Goal: Task Accomplishment & Management: Manage account settings

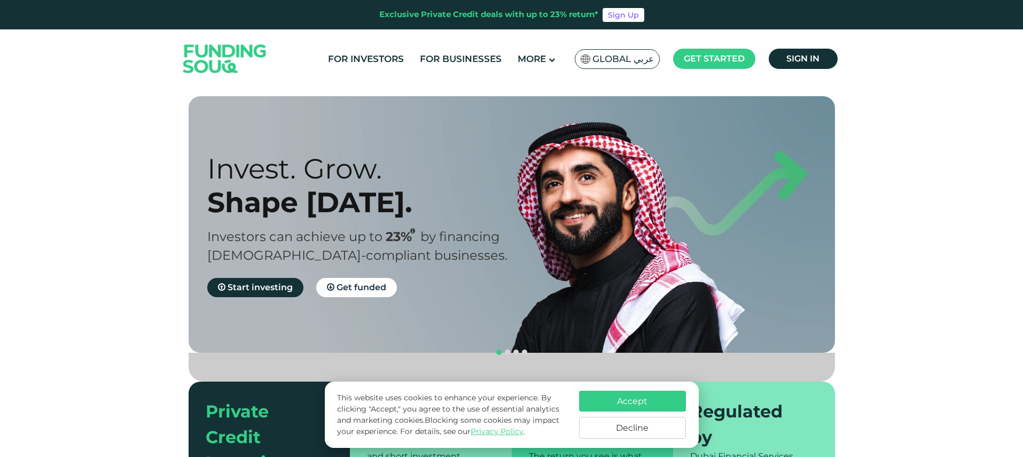
scroll to position [604, 0]
click at [611, 60] on span "Global عربي" at bounding box center [622, 59] width 61 height 12
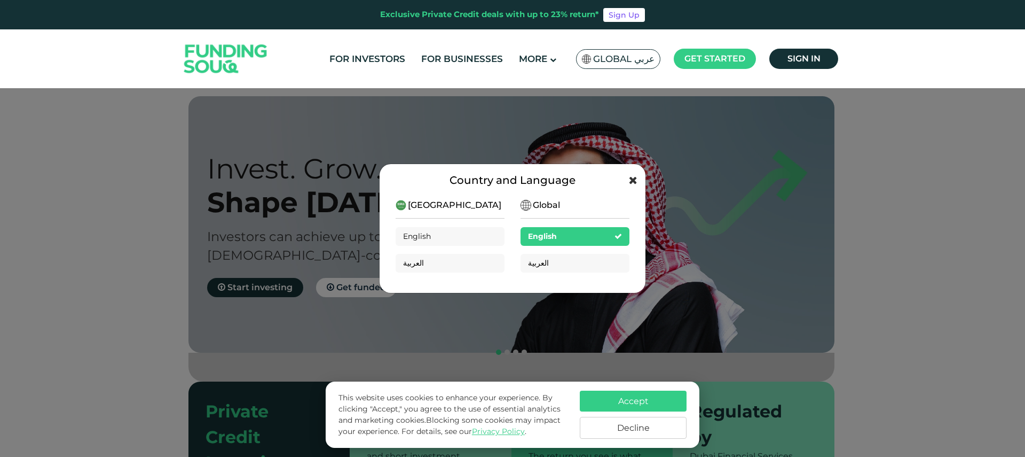
click at [635, 181] on icon at bounding box center [633, 180] width 9 height 11
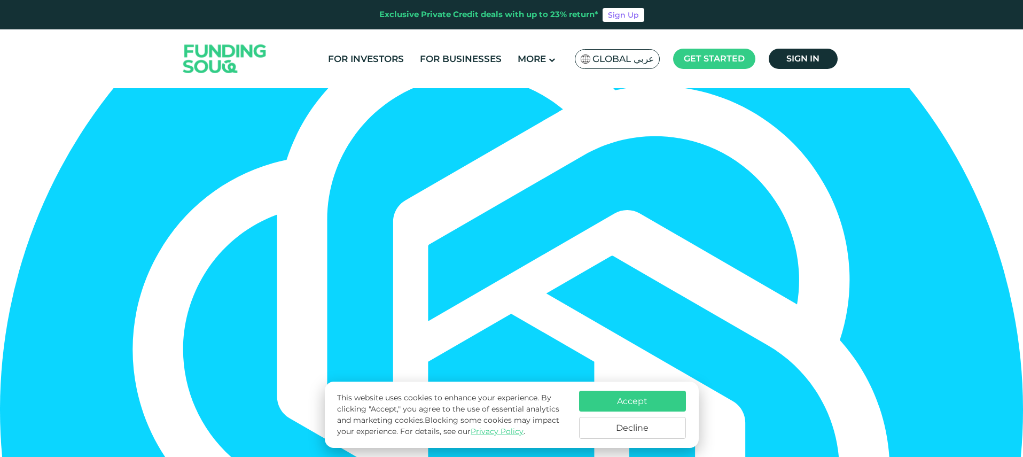
type tc-range-slider "4"
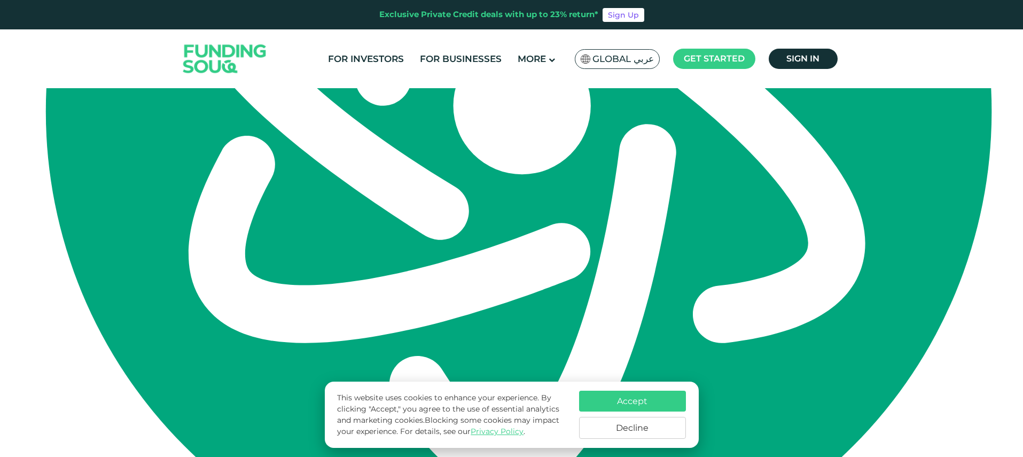
scroll to position [3289, 0]
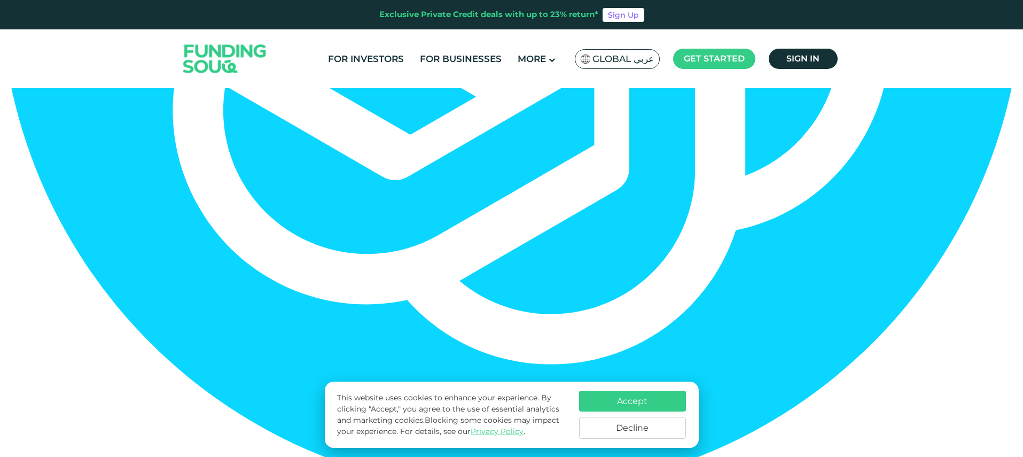
scroll to position [2377, 0]
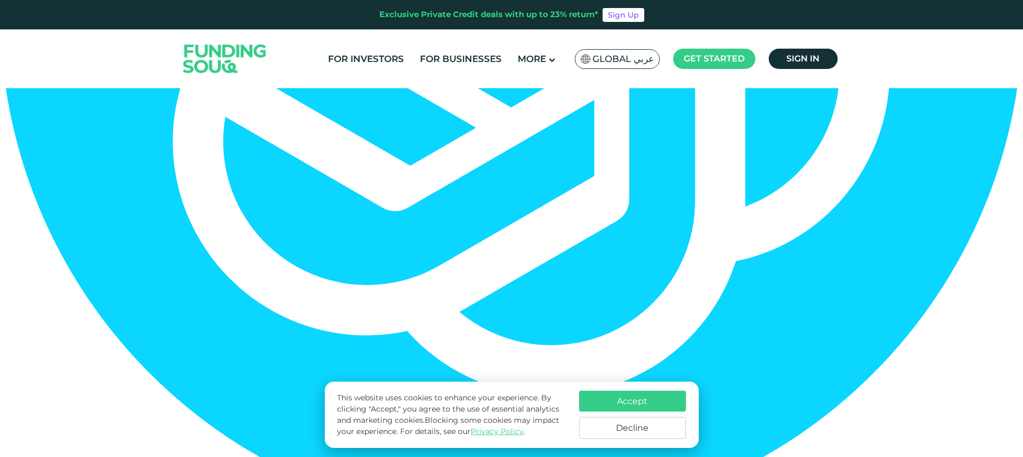
click at [608, 400] on button "Accept" at bounding box center [632, 400] width 107 height 21
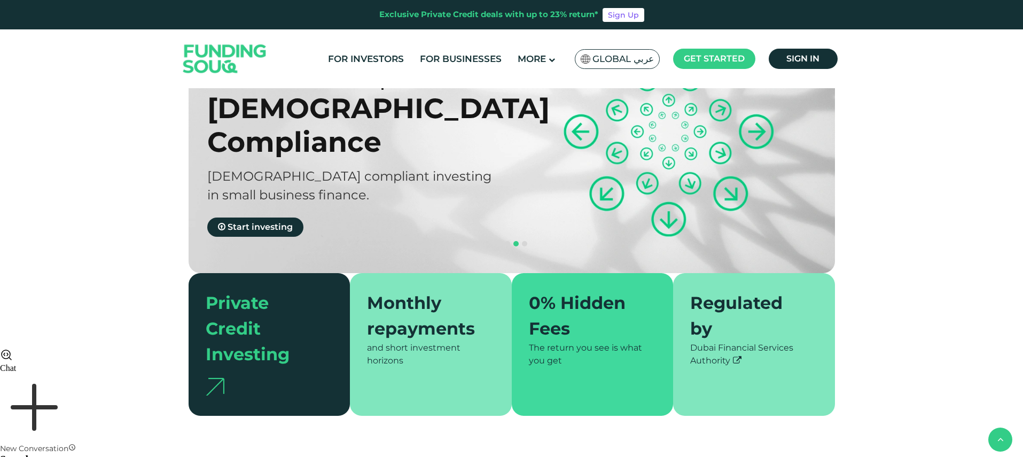
scroll to position [0, 0]
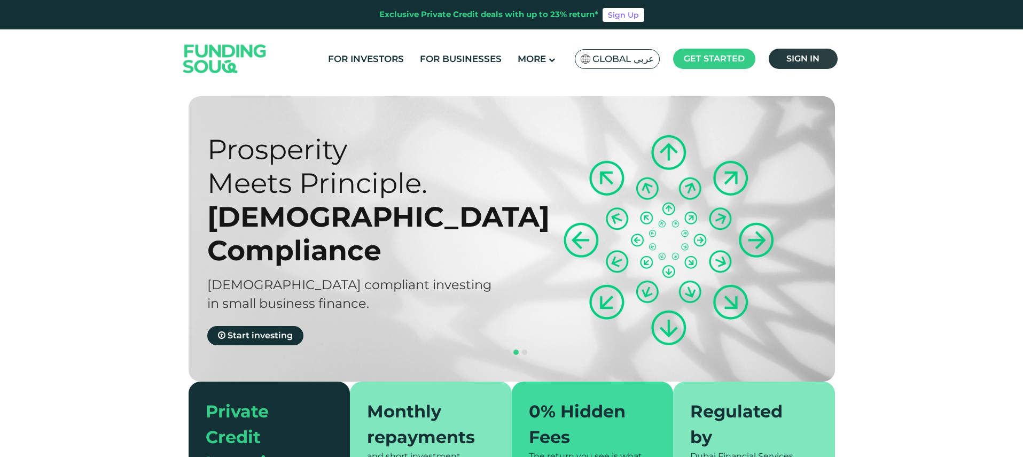
click at [802, 63] on span "Sign in" at bounding box center [802, 58] width 33 height 10
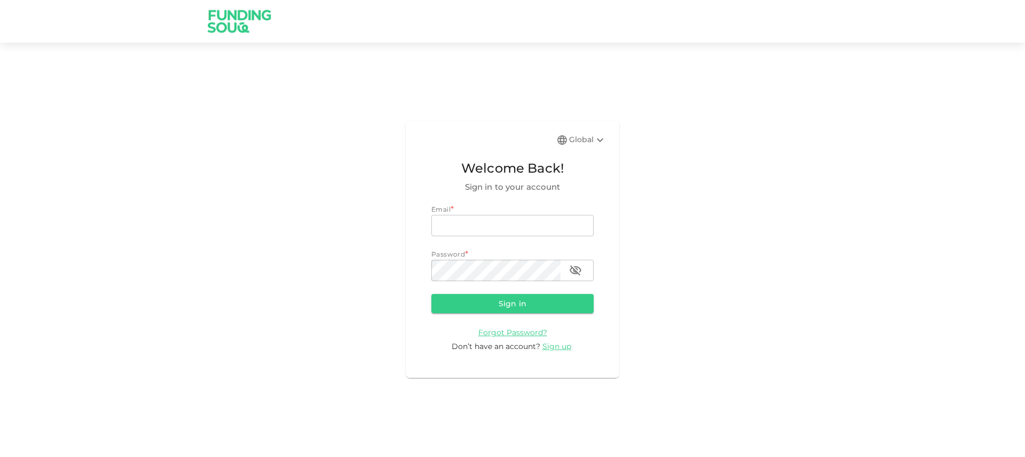
scroll to position [686, 0]
click at [458, 220] on input "email" at bounding box center [512, 225] width 162 height 21
type input "[PERSON_NAME][EMAIL_ADDRESS][DOMAIN_NAME]"
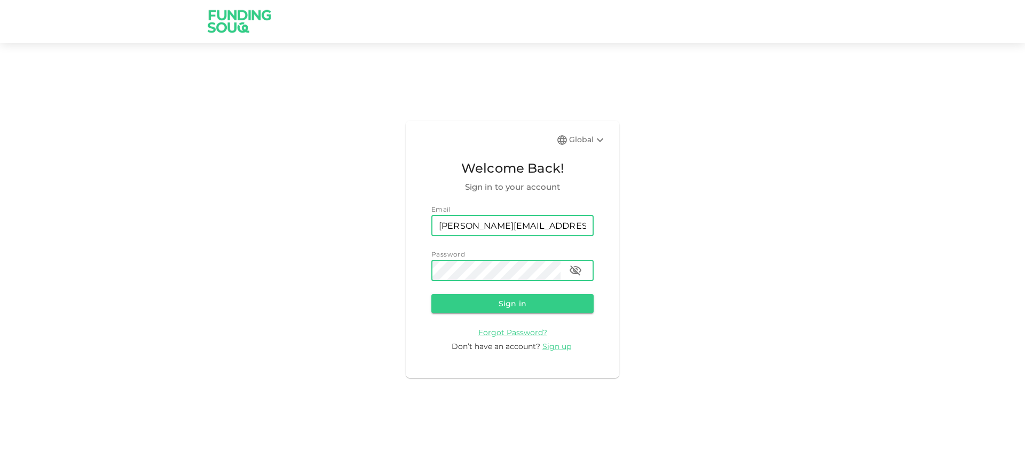
click at [431, 294] on button "Sign in" at bounding box center [512, 303] width 162 height 19
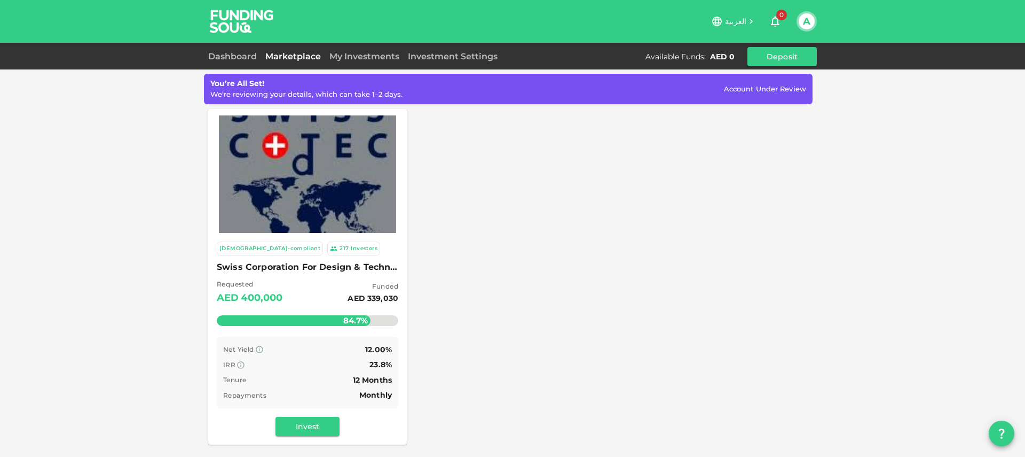
click at [582, 175] on div "[DEMOGRAPHIC_DATA]-compliant 217 Investors Swiss Corporation For Design & Techn…" at bounding box center [512, 276] width 609 height 335
click at [770, 88] on span "Account Under Review" at bounding box center [765, 88] width 82 height 9
click at [325, 426] on button "Invest" at bounding box center [308, 426] width 64 height 19
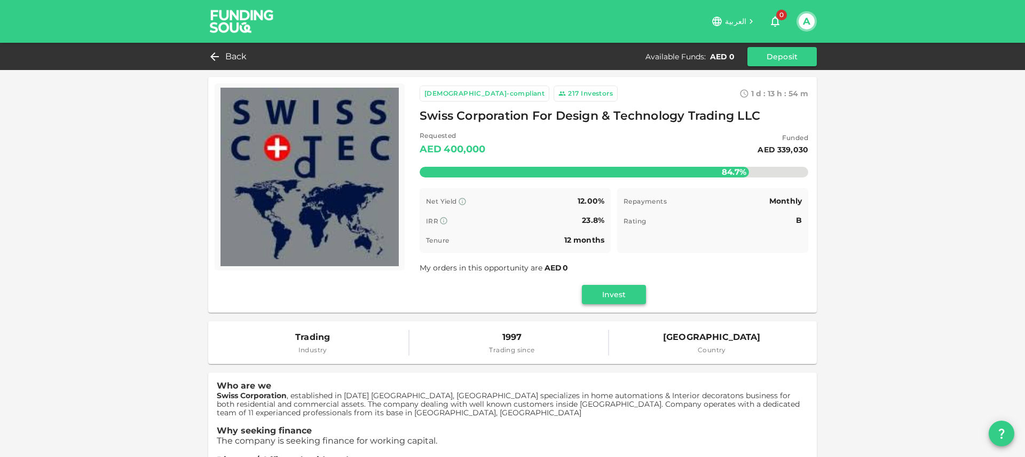
click at [634, 294] on button "Invest" at bounding box center [614, 294] width 64 height 19
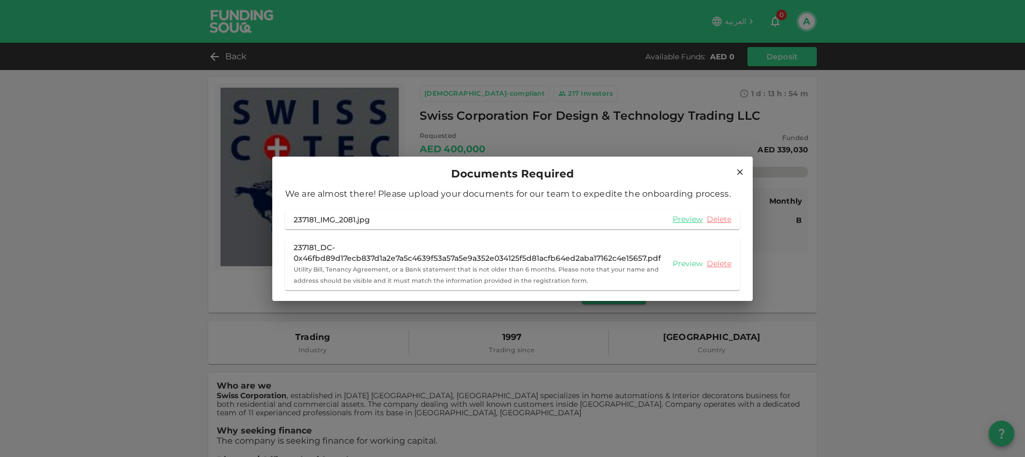
click at [681, 263] on link "Preview" at bounding box center [688, 263] width 30 height 10
click at [741, 173] on icon at bounding box center [740, 172] width 6 height 6
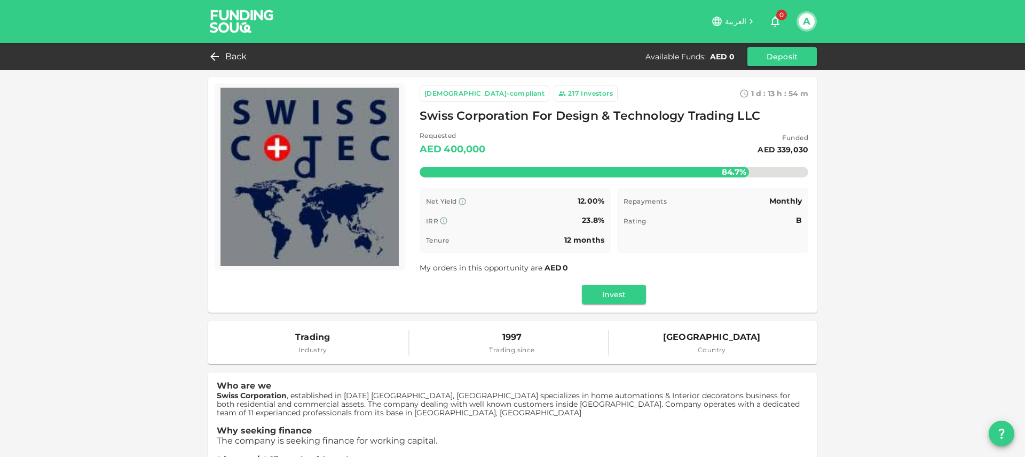
click at [813, 21] on button "A" at bounding box center [807, 21] width 16 height 16
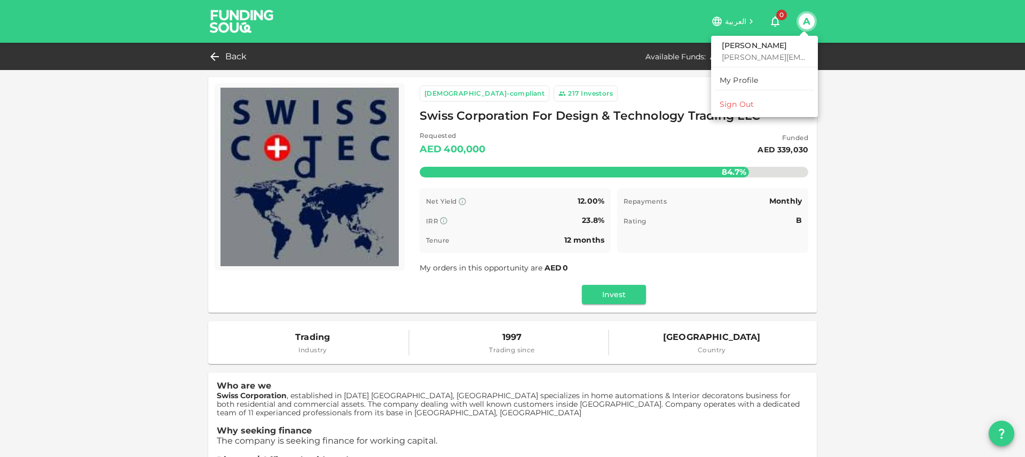
click at [763, 81] on link "My Profile" at bounding box center [765, 80] width 98 height 17
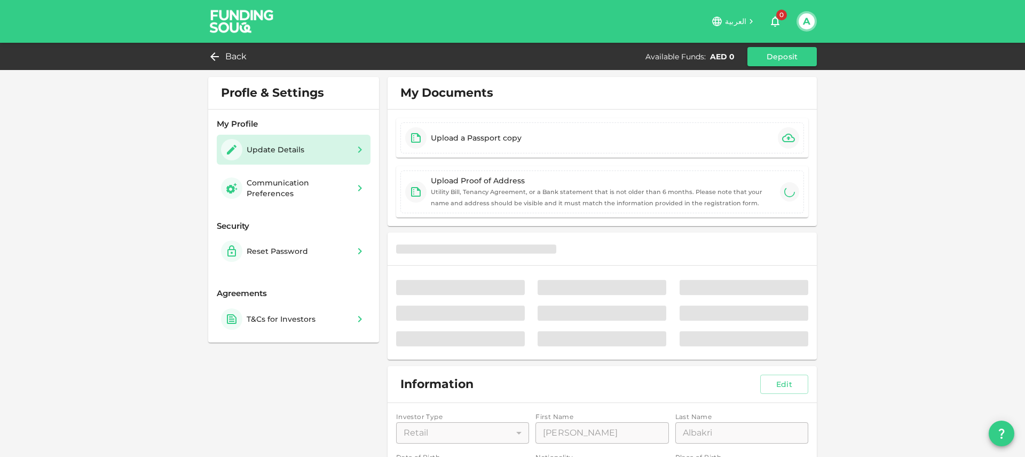
type input "⁦⁨[DATE]⁩⁩"
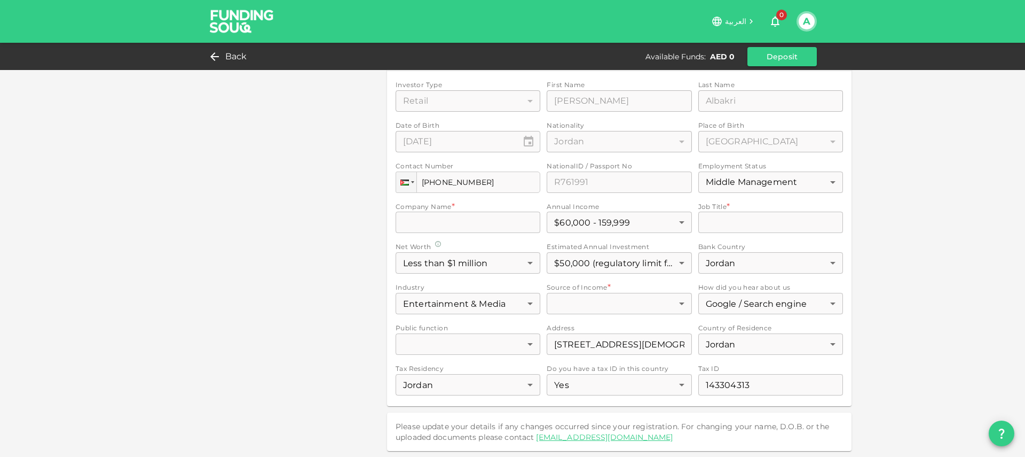
scroll to position [315, 0]
click at [450, 226] on div "Investor Type Retail 1 ​ First Name First Name Ahmad First Name Last Name Last …" at bounding box center [619, 238] width 447 height 318
click at [726, 224] on div "Investor Type Retail 1 ​ First Name First Name Ahmad First Name Last Name Last …" at bounding box center [619, 238] width 447 height 318
drag, startPoint x: 529, startPoint y: 344, endPoint x: 462, endPoint y: 328, distance: 68.8
click at [528, 344] on div "Investor Type Retail 1 ​ First Name First Name Ahmad First Name Last Name Last …" at bounding box center [619, 238] width 447 height 318
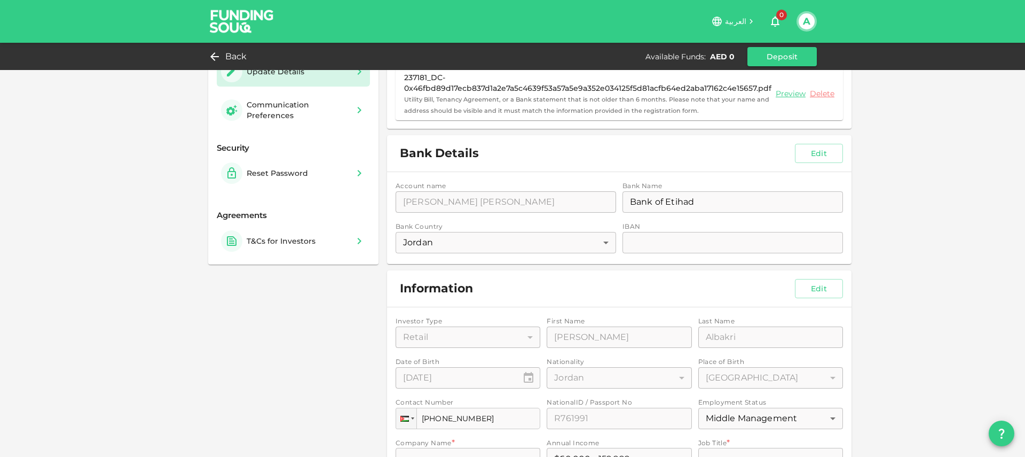
scroll to position [209, 0]
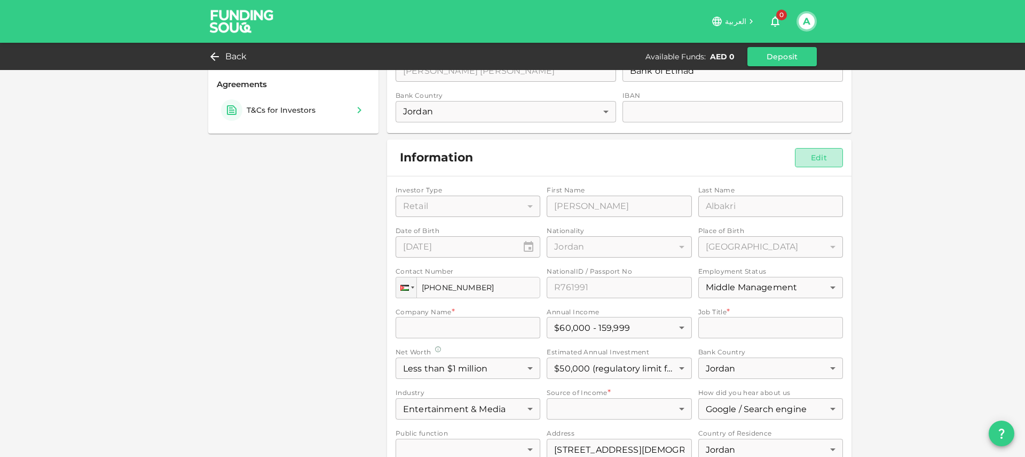
click at [827, 155] on button "Edit" at bounding box center [819, 157] width 48 height 19
click at [479, 328] on input "Company Name" at bounding box center [468, 327] width 145 height 21
type input "PCRF"
click at [322, 329] on div "Profle & Settings My Profile Update Details Communication Preferences Security …" at bounding box center [512, 212] width 609 height 688
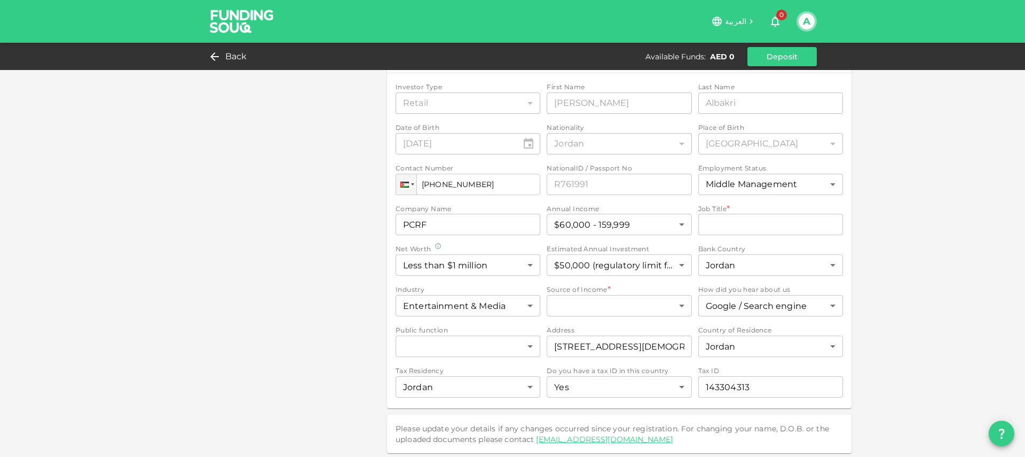
scroll to position [315, 0]
click at [730, 219] on input "Job Title" at bounding box center [770, 221] width 145 height 21
type input "Audiovisual Production Manager"
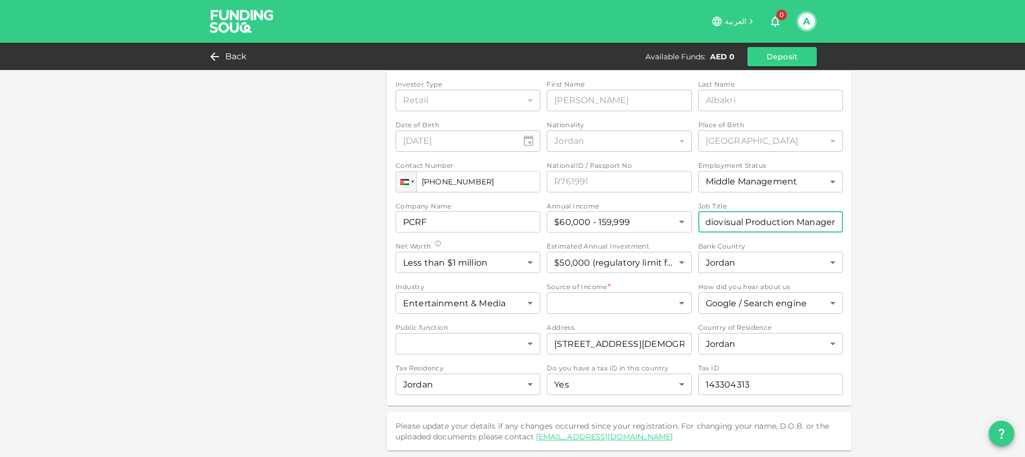
click at [792, 221] on input "Audiovisual Production Manager" at bounding box center [770, 221] width 145 height 21
type textarea "Audiovisual Production Manager"
click at [792, 221] on input "Audiovisual Production Manager" at bounding box center [770, 221] width 145 height 21
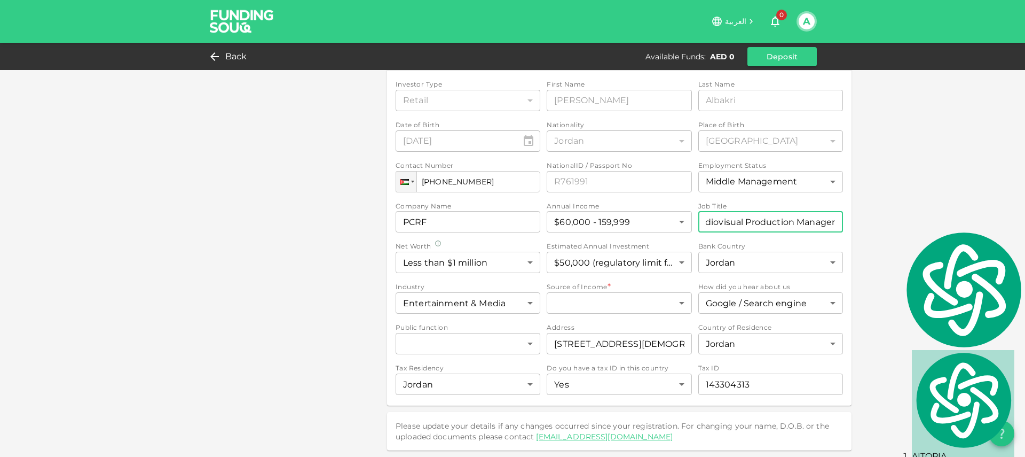
type input "Audiovisual Production Manager"
click at [922, 226] on div "Profle & Settings My Profile Update Details Communication Preferences Security …" at bounding box center [512, 70] width 1025 height 771
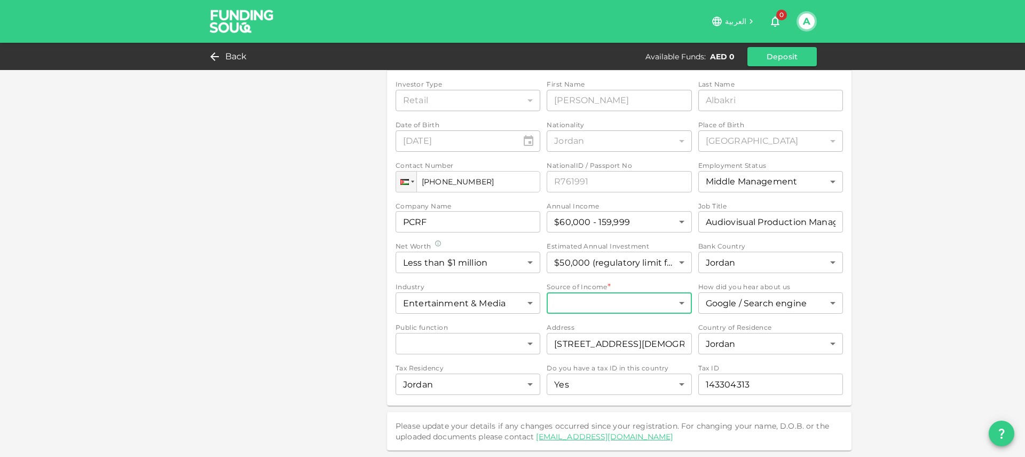
click at [591, 307] on body "العربية 0 A Back Available Funds : AED 0 Deposit Profle & Settings My Profile U…" at bounding box center [512, 228] width 1025 height 457
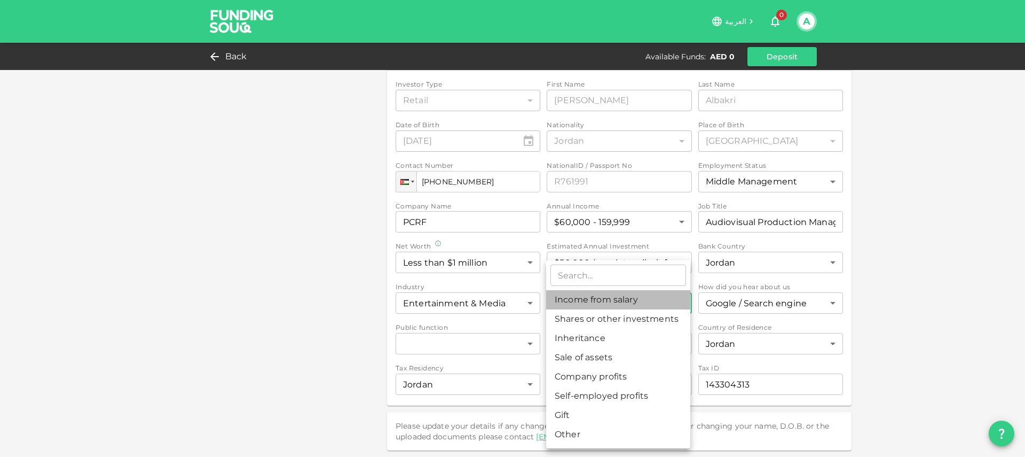
click at [647, 303] on li "Income from salary" at bounding box center [618, 299] width 144 height 19
type input "1"
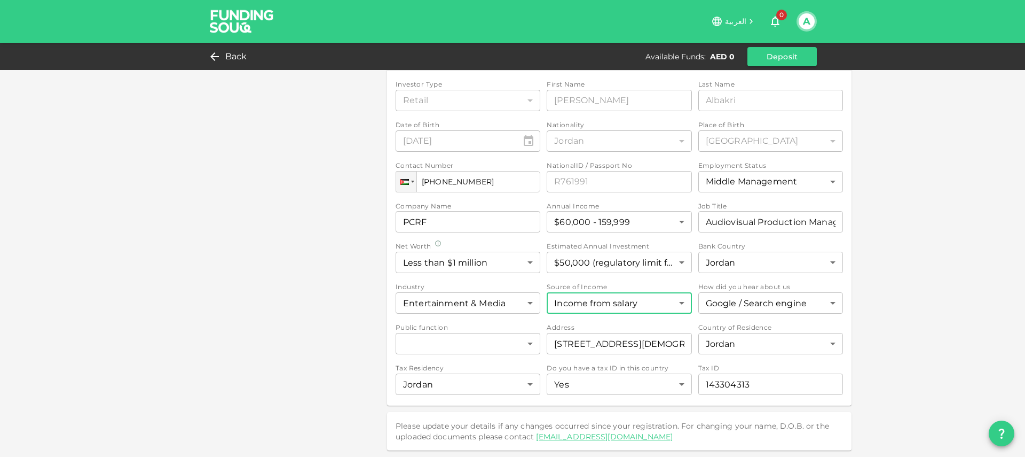
click at [952, 300] on div "Profle & Settings My Profile Update Details Communication Preferences Security …" at bounding box center [512, 70] width 1025 height 771
click at [480, 353] on body "العربية 0 A Back Available Funds : AED 0 Deposit Profle & Settings My Profile U…" at bounding box center [512, 228] width 1025 height 457
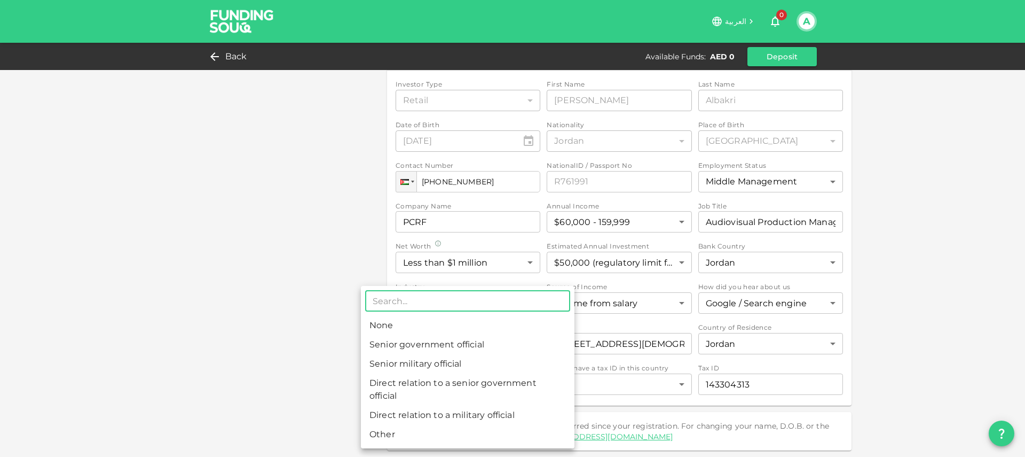
click at [269, 318] on div at bounding box center [512, 228] width 1025 height 457
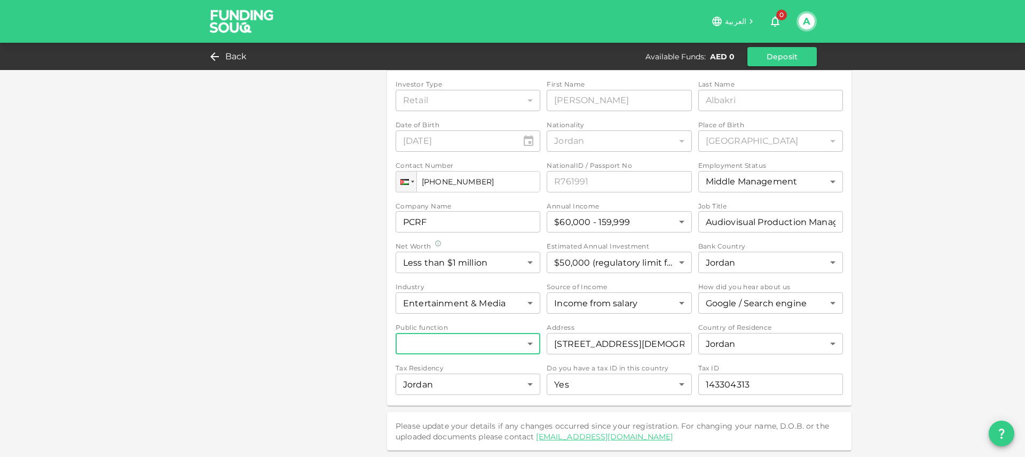
click at [445, 342] on body "العربية 0 A Back Available Funds : AED 0 Deposit Profle & Settings My Profile U…" at bounding box center [512, 228] width 1025 height 457
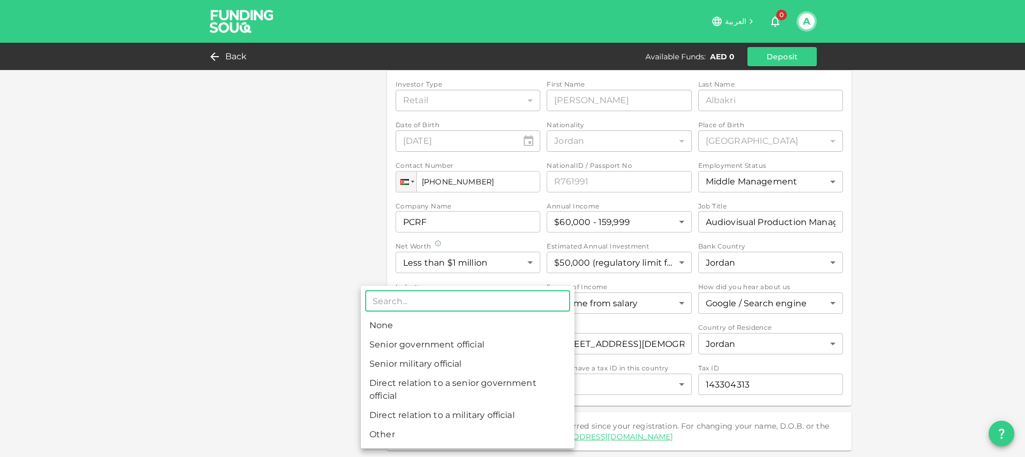
click at [392, 324] on li "None" at bounding box center [468, 325] width 214 height 19
type input "1"
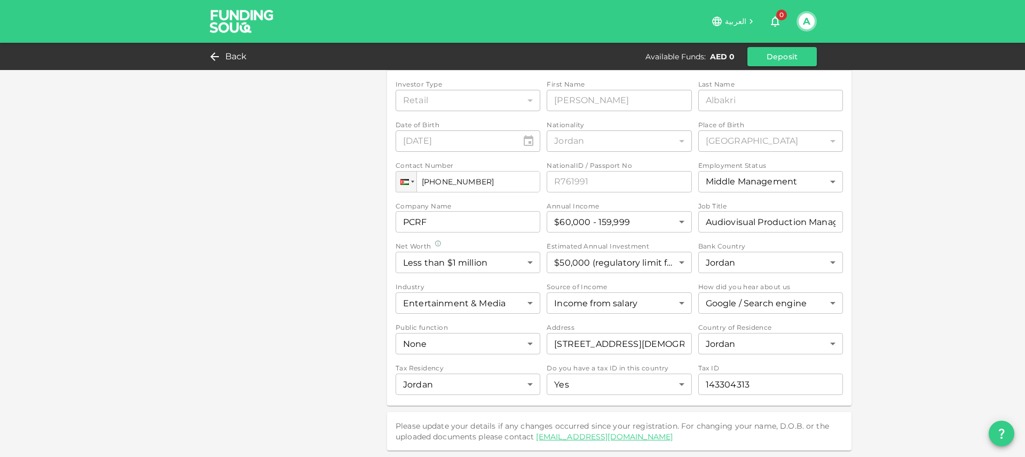
click at [301, 323] on div "Profle & Settings My Profile Update Details Communication Preferences Security …" at bounding box center [512, 106] width 609 height 688
copy link "support@fundingsouq.com"
drag, startPoint x: 249, startPoint y: 302, endPoint x: 256, endPoint y: 301, distance: 7.0
click at [249, 302] on div "Profle & Settings My Profile Update Details Communication Preferences Security …" at bounding box center [512, 107] width 609 height 688
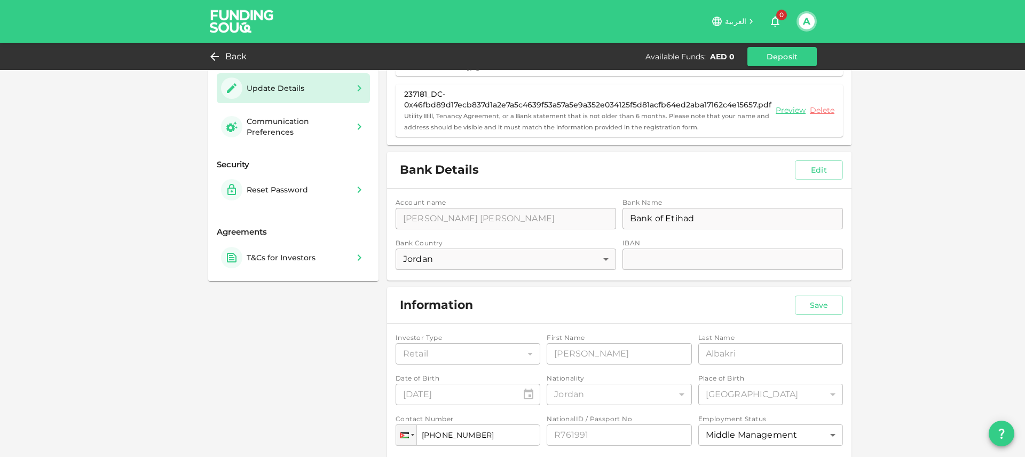
scroll to position [82, 0]
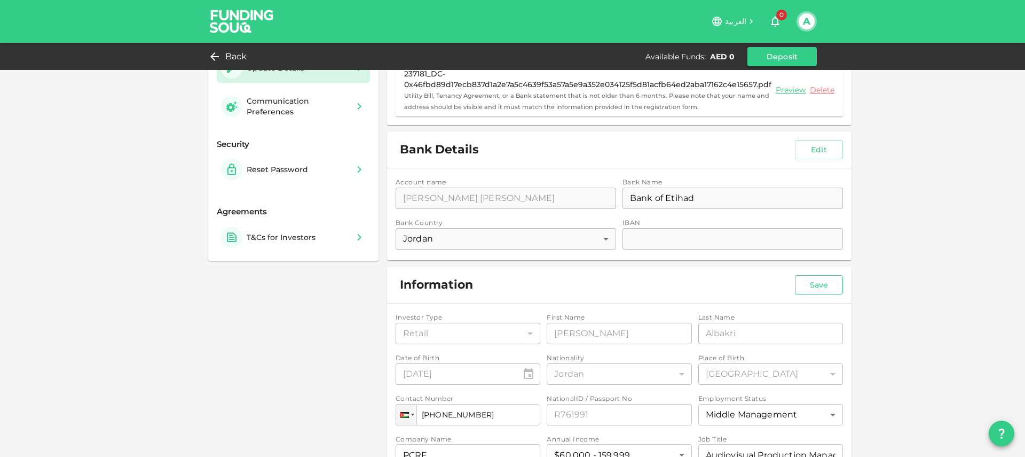
click at [820, 287] on button "Save" at bounding box center [819, 284] width 48 height 19
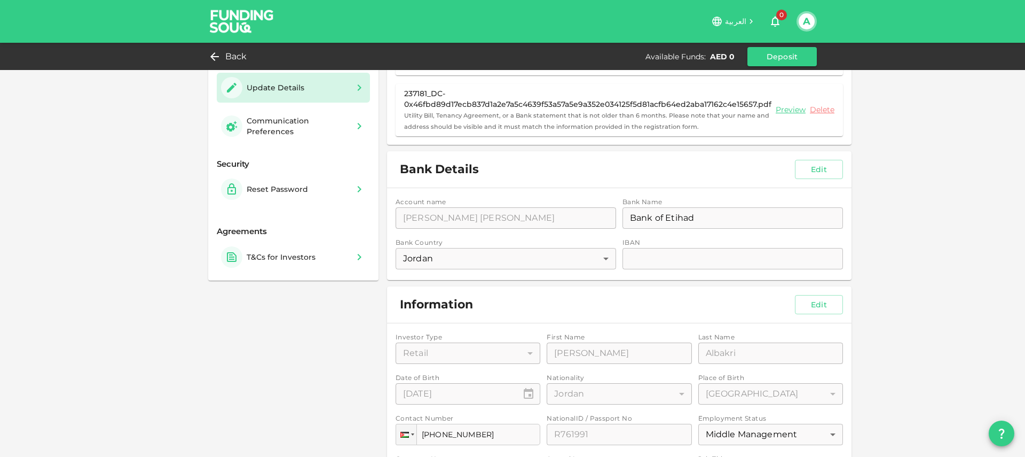
scroll to position [0, 0]
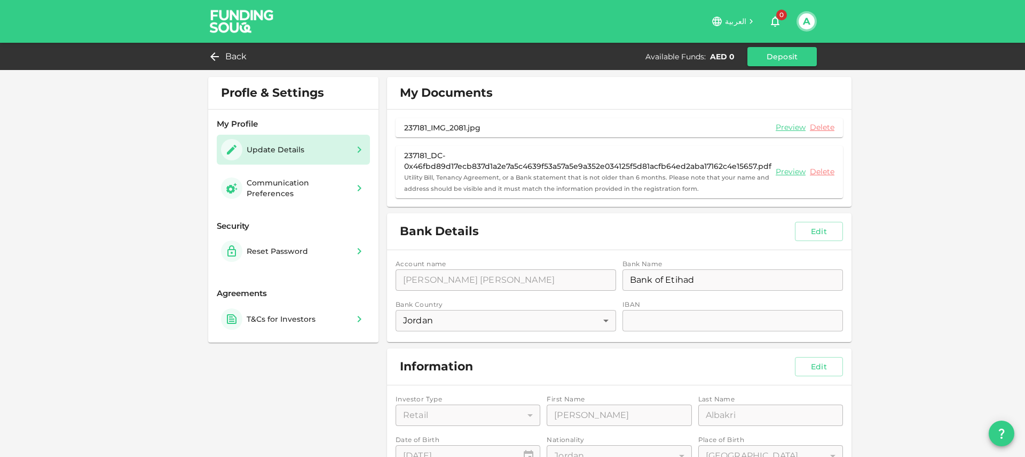
click at [635, 322] on div "Account name accountName Ahmad Osama Azmi Albakri accountName Bank Name bankNam…" at bounding box center [619, 296] width 465 height 92
click at [577, 322] on div "Account name accountName Ahmad Osama Azmi Albakri accountName Bank Name bankNam…" at bounding box center [619, 296] width 465 height 92
click at [812, 231] on button "Edit" at bounding box center [819, 231] width 48 height 19
click at [675, 325] on input "iban" at bounding box center [733, 320] width 221 height 21
paste input "JO15UBSI1110000180121013515601"
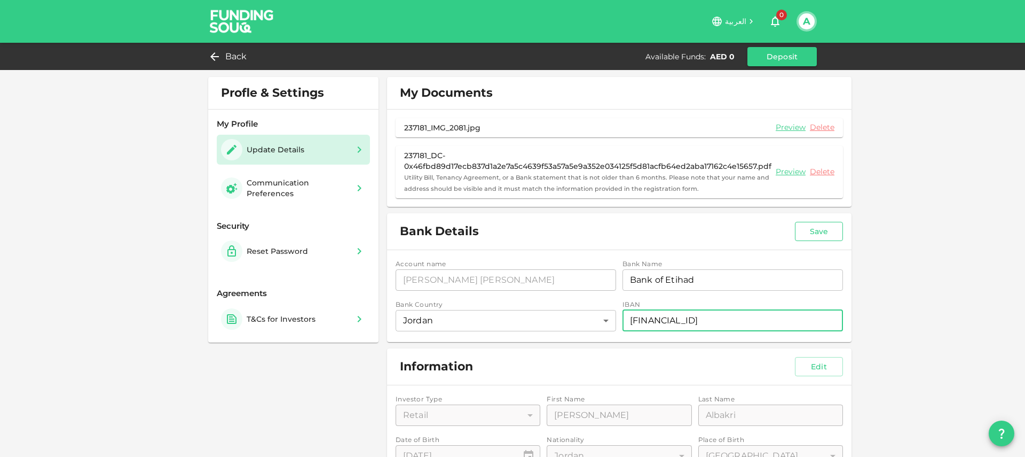
type input "JO15UBSI1110000180121013515601"
click at [806, 231] on button "Save" at bounding box center [819, 231] width 48 height 19
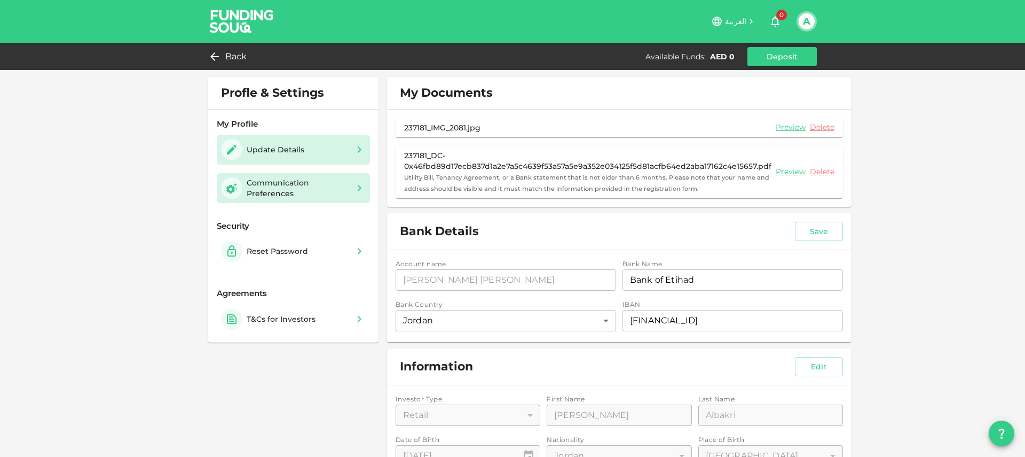
click at [292, 187] on div "Communication Preferences" at bounding box center [298, 187] width 102 height 21
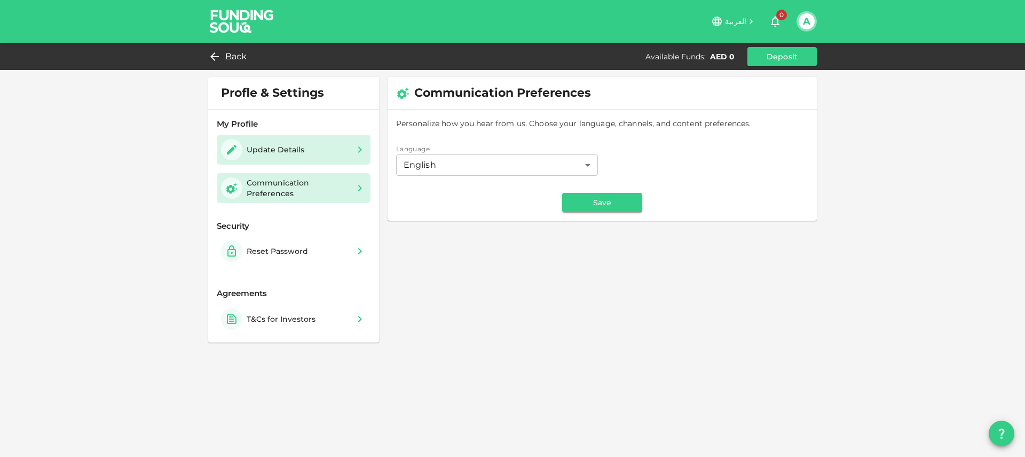
click at [302, 160] on div "Update Details" at bounding box center [294, 150] width 154 height 30
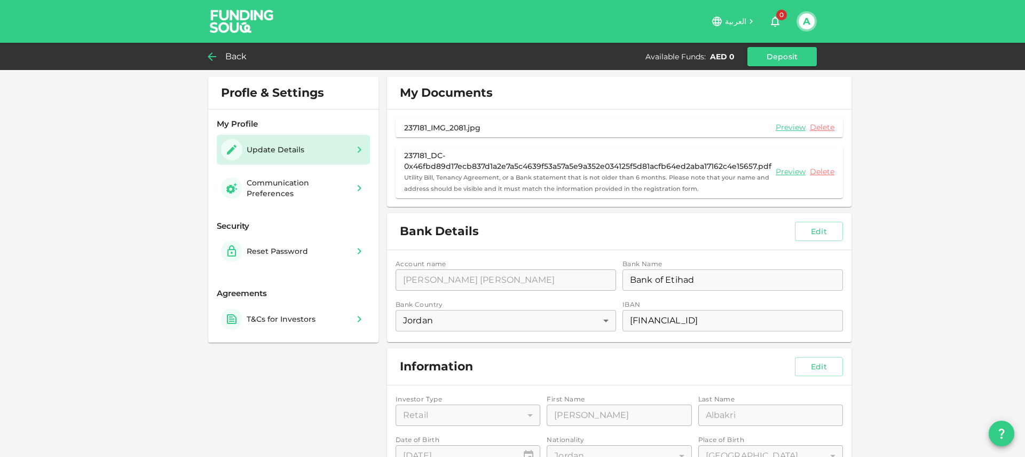
click at [228, 61] on span "Back" at bounding box center [236, 56] width 22 height 15
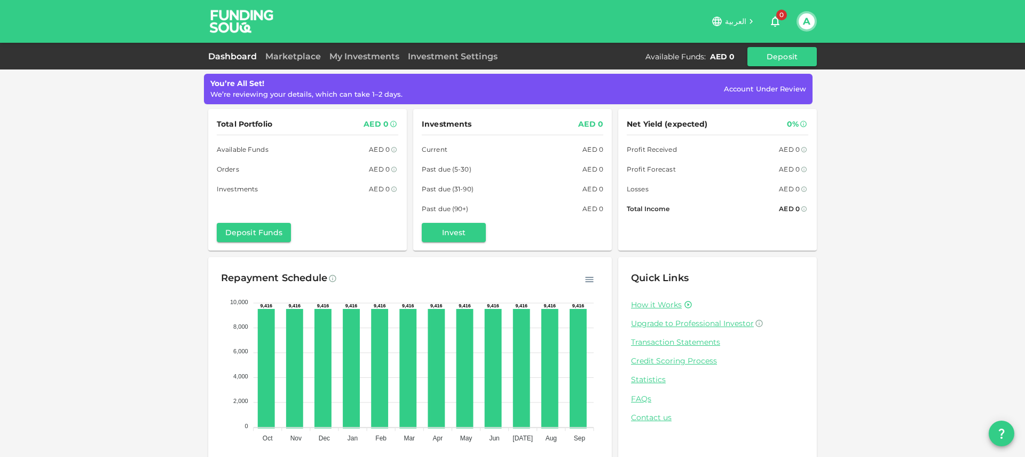
click at [783, 85] on span "Account Under Review" at bounding box center [765, 88] width 82 height 9
click at [374, 89] on div "We’re reviewing your details, which can take 1–2 days." at bounding box center [306, 94] width 192 height 11
click at [297, 57] on link "Marketplace" at bounding box center [293, 56] width 64 height 10
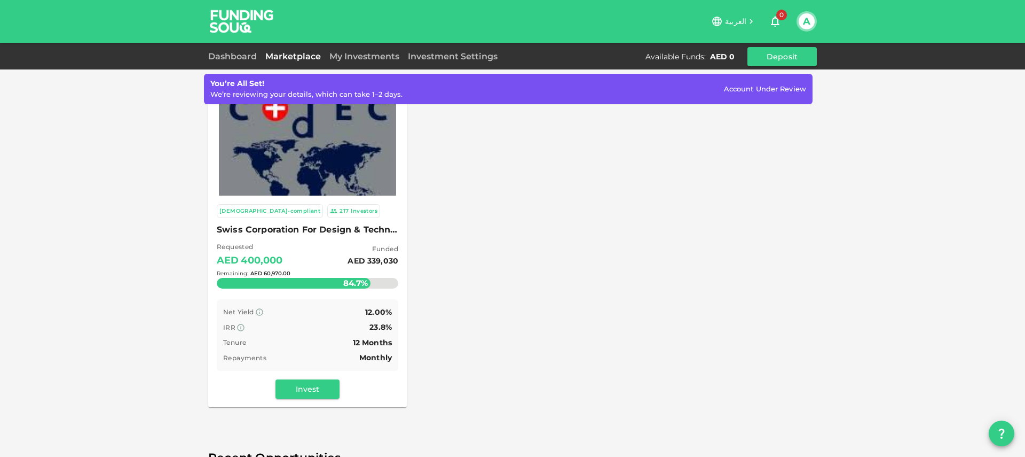
scroll to position [59, 0]
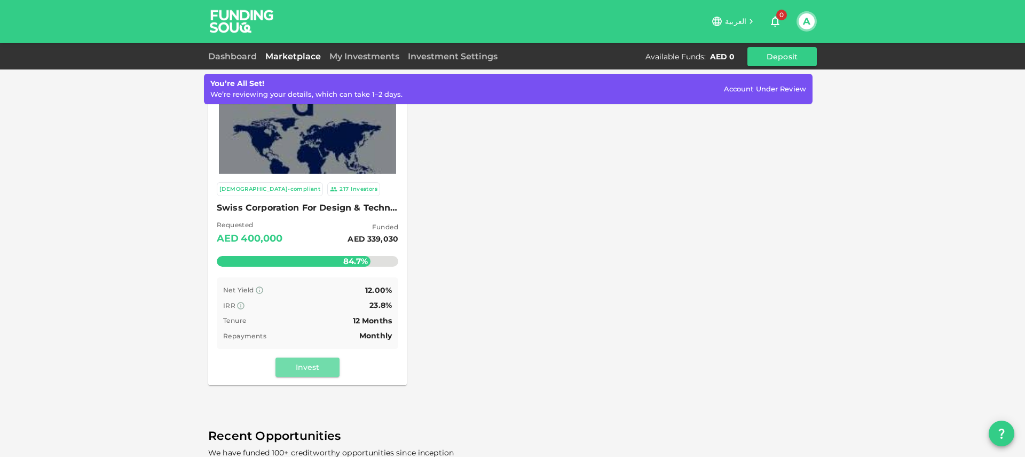
click at [320, 367] on button "Invest" at bounding box center [308, 366] width 64 height 19
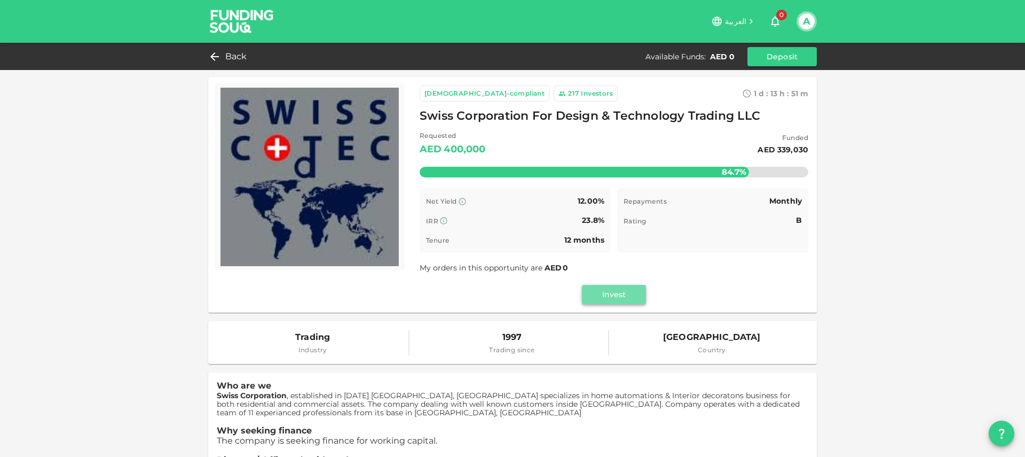
click at [625, 295] on button "Invest" at bounding box center [614, 294] width 64 height 19
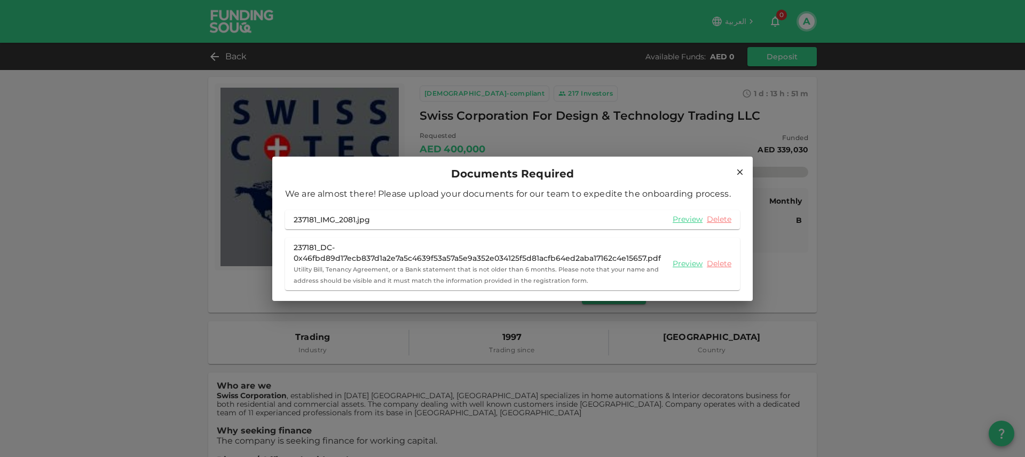
click at [740, 174] on icon at bounding box center [740, 172] width 10 height 10
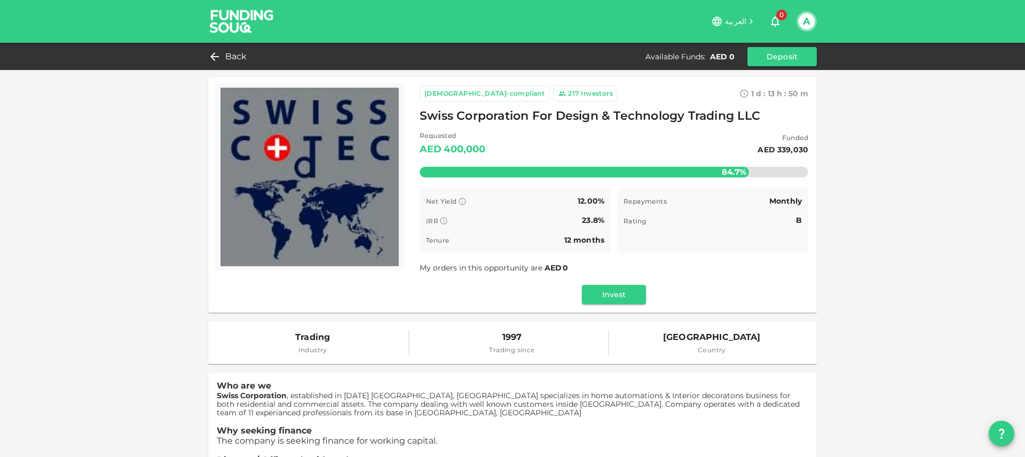
click at [233, 18] on img at bounding box center [242, 21] width 80 height 42
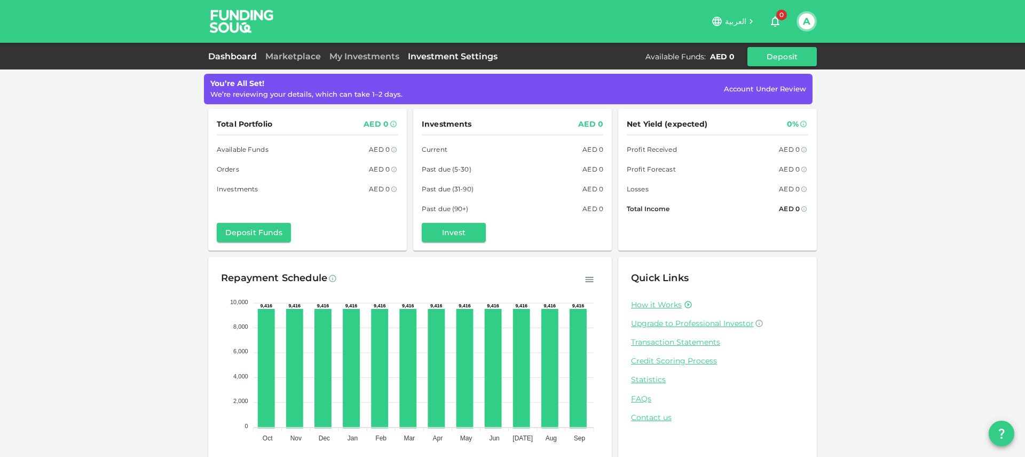
click at [466, 57] on link "Investment Settings" at bounding box center [453, 56] width 98 height 10
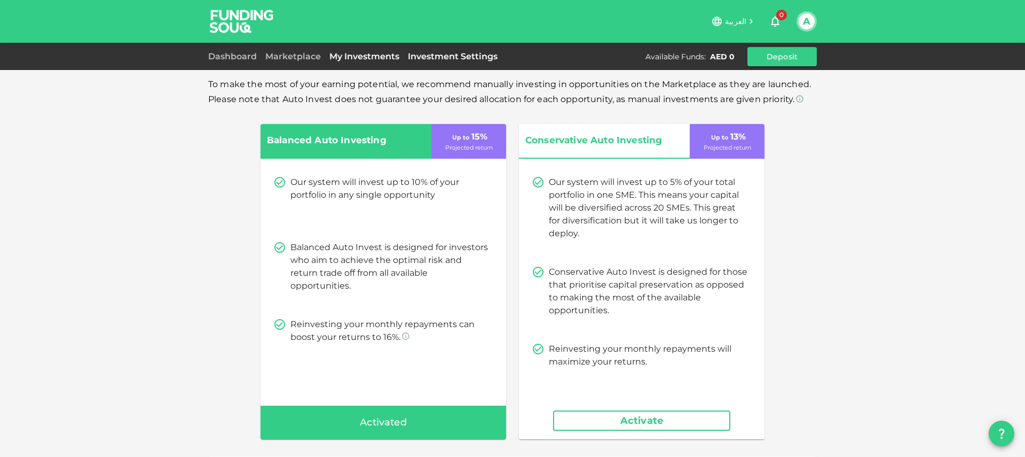
click at [373, 55] on link "My Investments" at bounding box center [364, 56] width 78 height 10
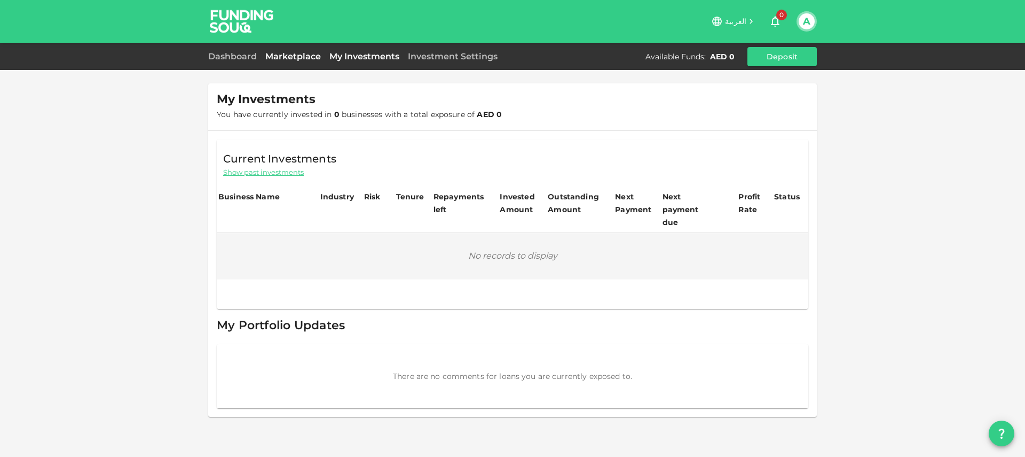
click at [273, 54] on link "Marketplace" at bounding box center [293, 56] width 64 height 10
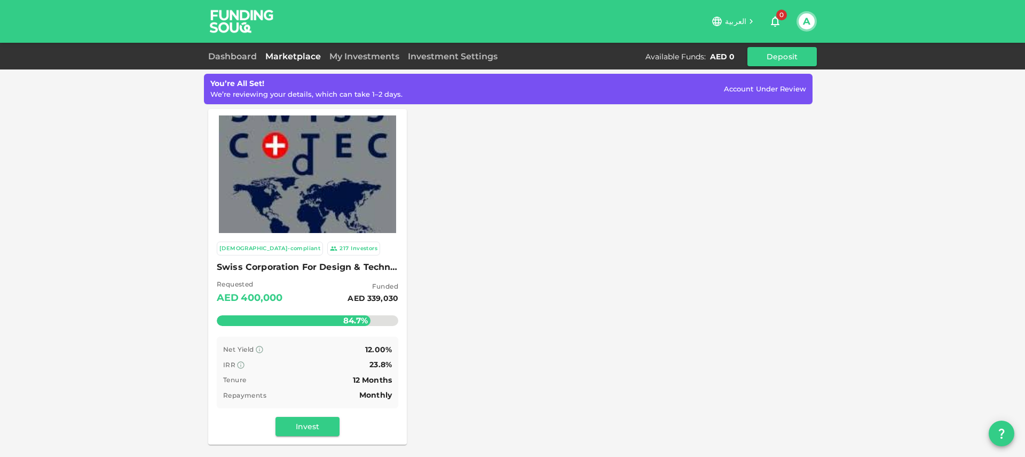
scroll to position [3, 0]
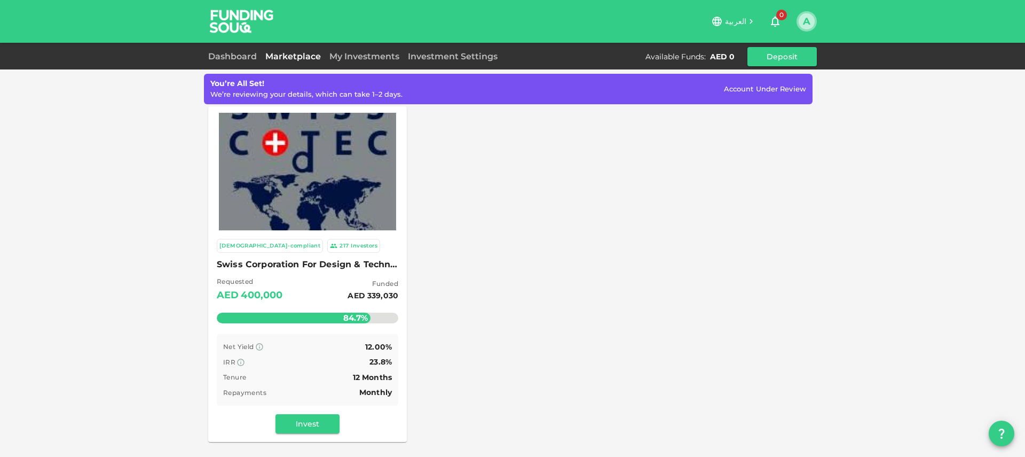
click at [806, 21] on button "A" at bounding box center [807, 21] width 16 height 16
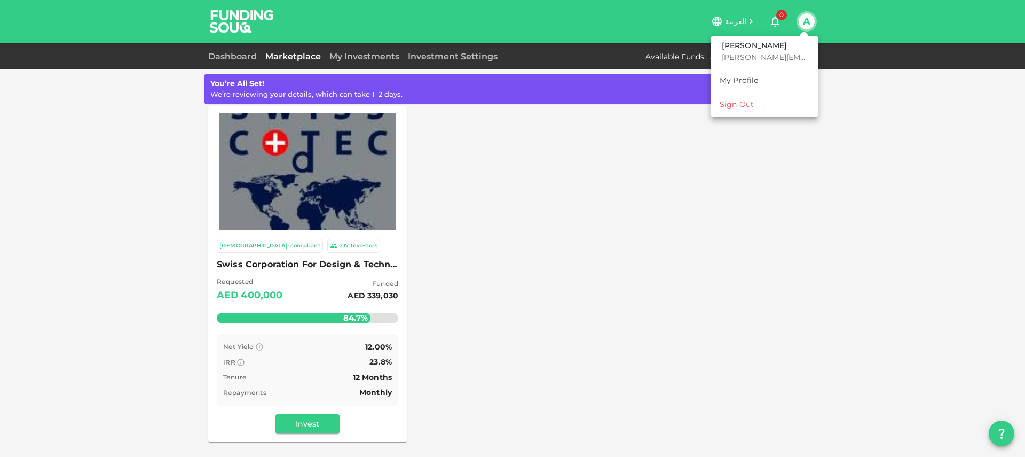
click at [459, 205] on div at bounding box center [512, 228] width 1025 height 457
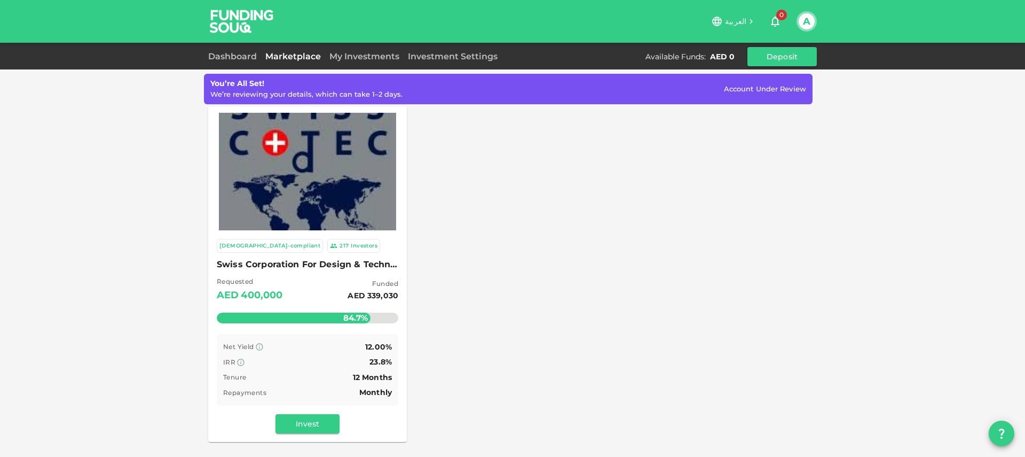
scroll to position [285, 0]
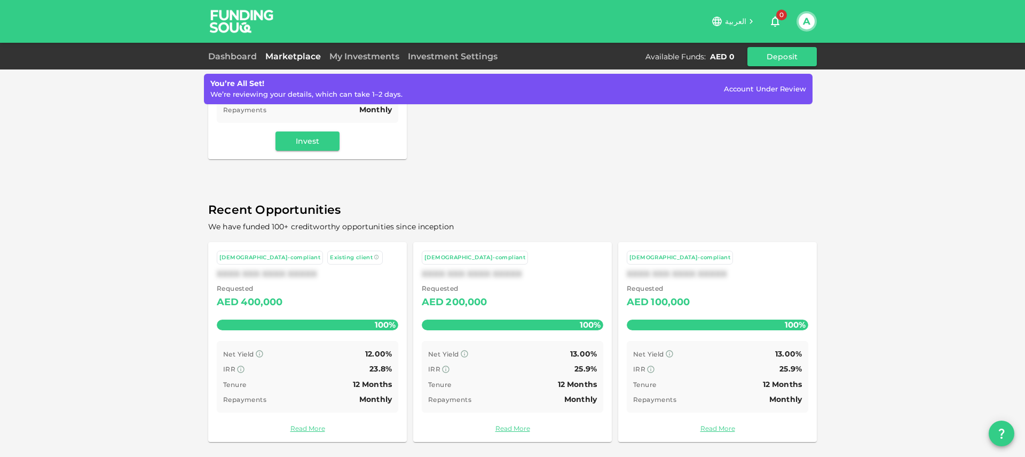
click at [234, 15] on img at bounding box center [242, 21] width 80 height 42
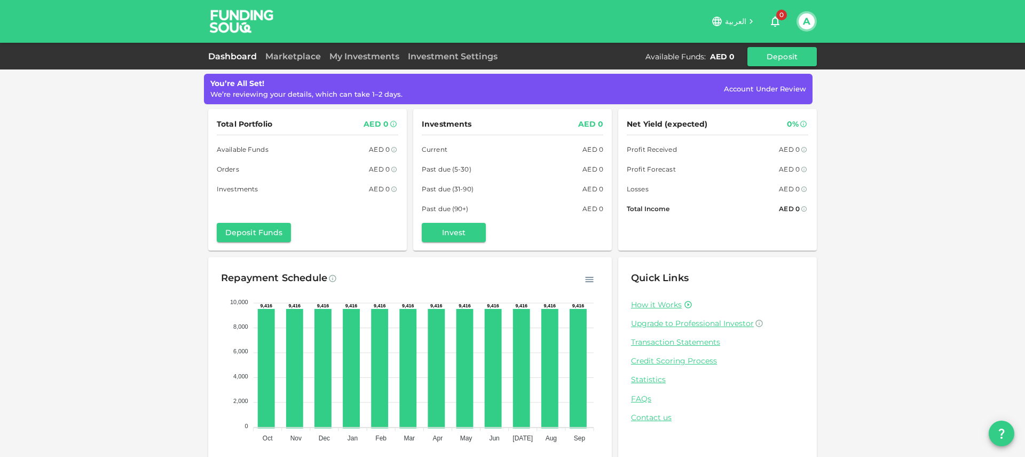
click at [148, 21] on div "العربية 0 A" at bounding box center [512, 21] width 1025 height 43
click at [813, 23] on button "A" at bounding box center [807, 21] width 16 height 16
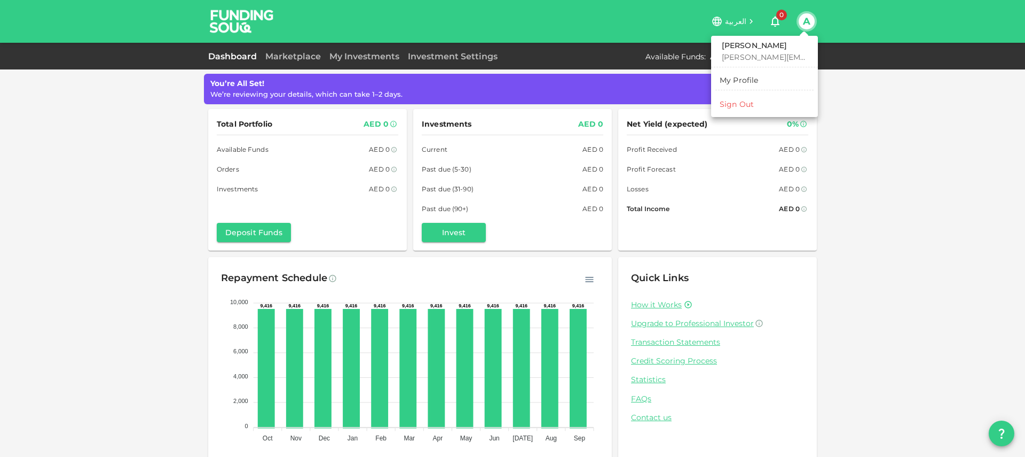
click at [724, 82] on div "My Profile" at bounding box center [739, 80] width 39 height 11
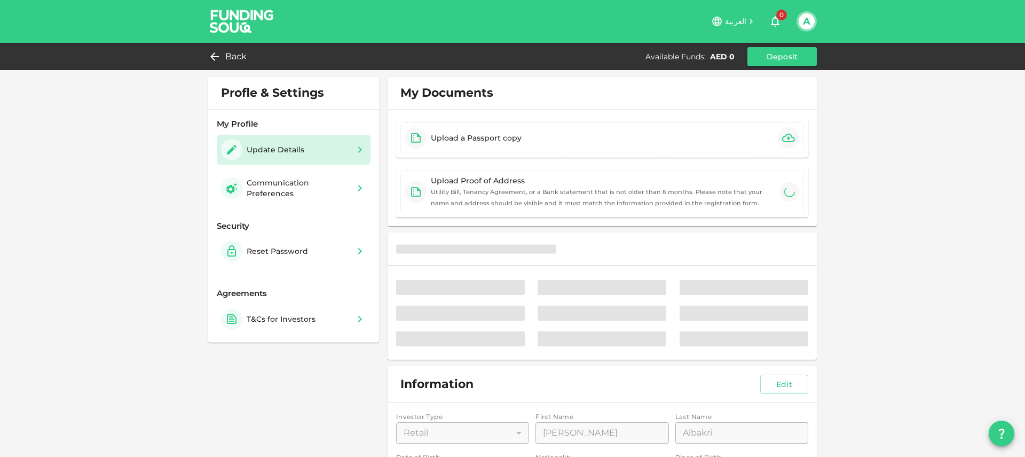
type input "⁦⁨08⁩ / ⁨11⁩ / ⁨1988⁩⁩"
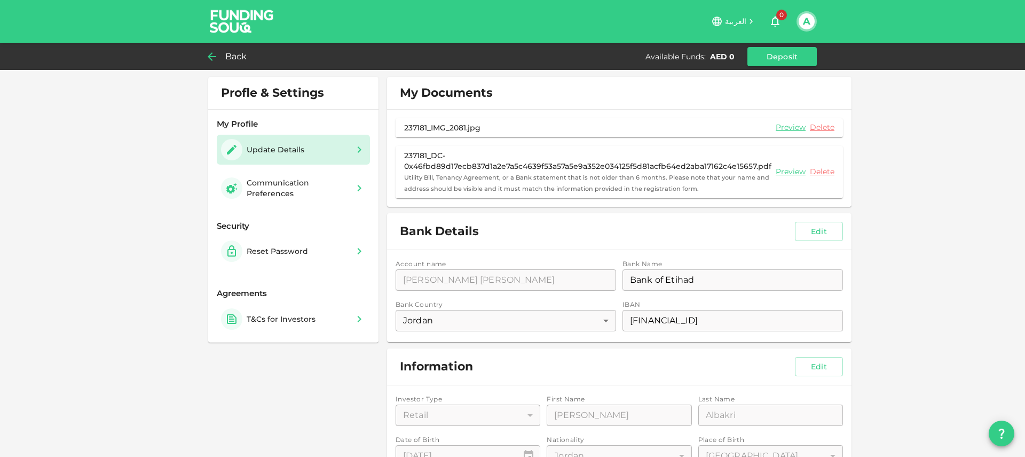
click at [225, 57] on div "Back" at bounding box center [229, 56] width 43 height 15
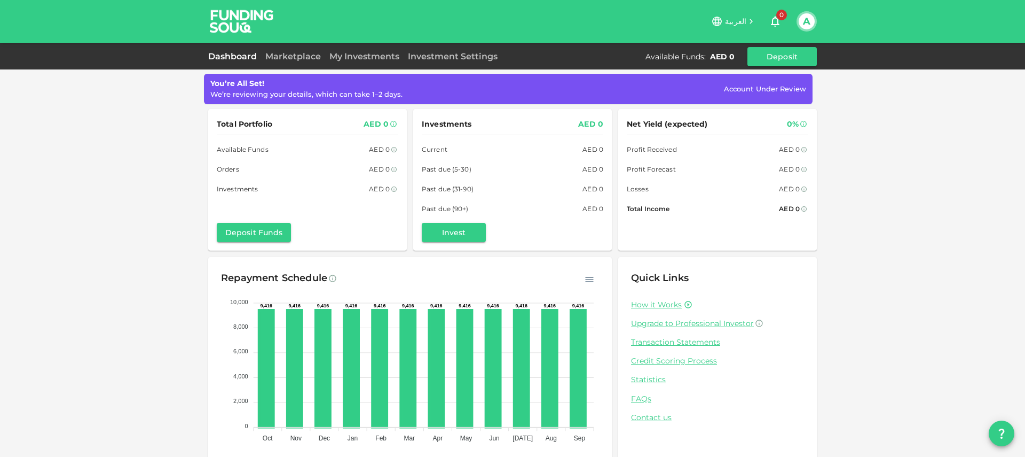
click at [216, 57] on link "Dashboard" at bounding box center [234, 56] width 53 height 10
click at [228, 57] on link "Dashboard" at bounding box center [234, 56] width 53 height 10
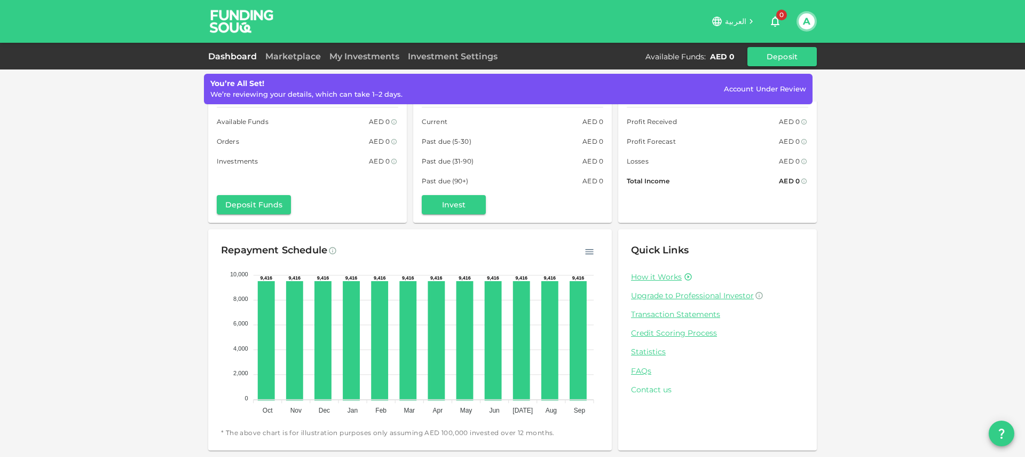
click at [661, 389] on link "Contact us" at bounding box center [717, 389] width 173 height 10
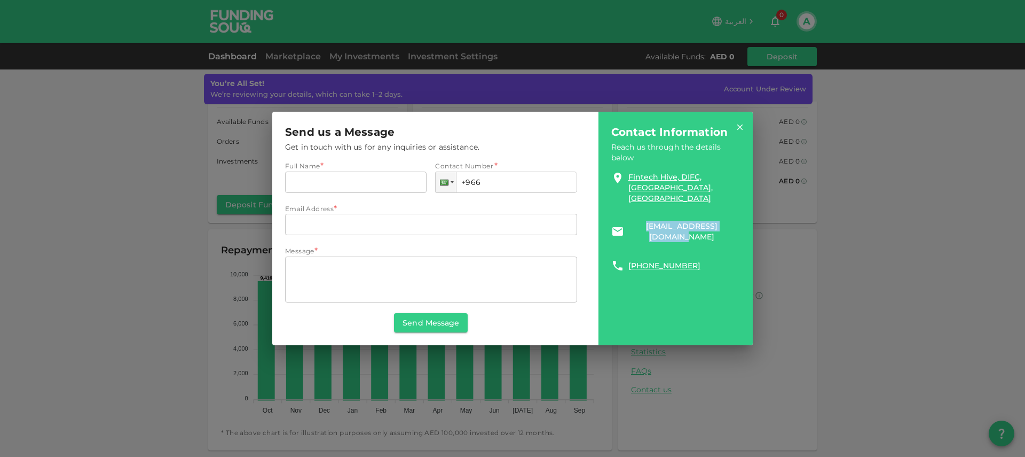
copy link "support@fundingsouq.com"
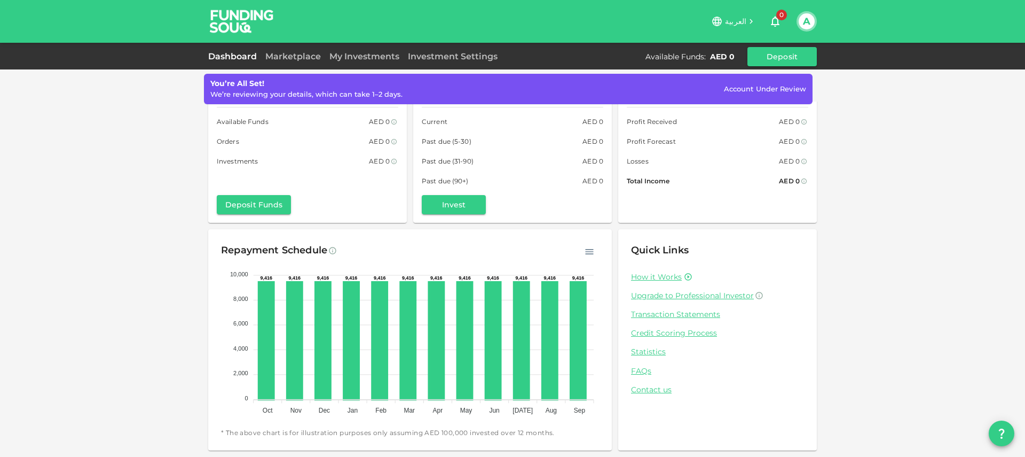
click at [897, 232] on div "You’re All Set! We’re reviewing your details, which can take 1–2 days. Account …" at bounding box center [512, 214] width 1025 height 484
drag, startPoint x: 265, startPoint y: 95, endPoint x: 245, endPoint y: 64, distance: 36.7
click at [265, 95] on div "We’re reviewing your details, which can take 1–2 days." at bounding box center [306, 94] width 192 height 11
click at [238, 31] on img at bounding box center [242, 21] width 80 height 42
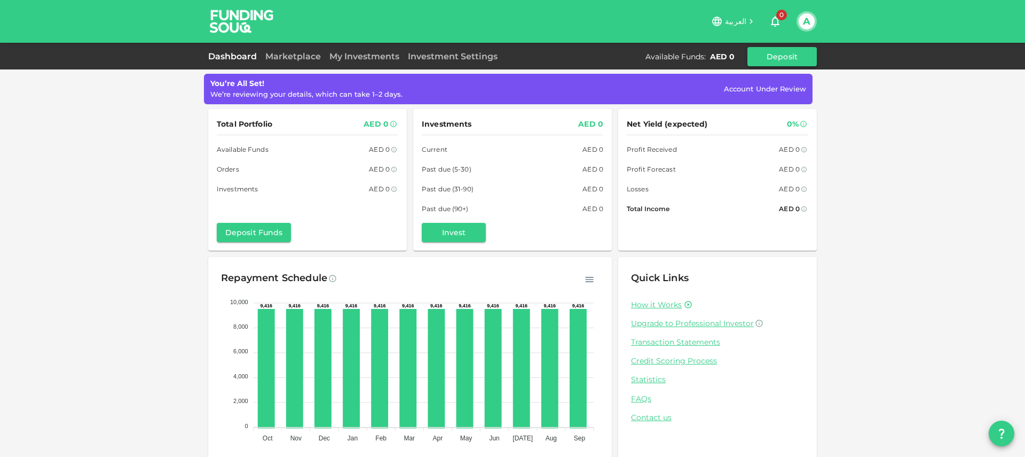
click at [781, 53] on button "Deposit" at bounding box center [782, 56] width 69 height 19
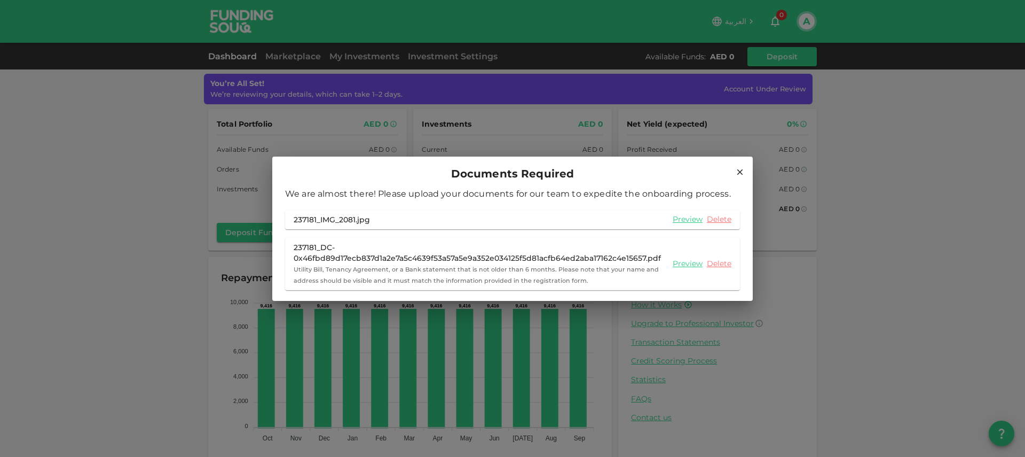
click at [355, 256] on div "237181_DC-0x46fbd89d17ecb837d1a2e7a5c4639f53a57a5e9a352e034125f5d81acfb64ed2aba…" at bounding box center [481, 252] width 375 height 21
click at [747, 170] on h2 "Documents Required" at bounding box center [512, 171] width 481 height 30
click at [742, 170] on icon at bounding box center [740, 172] width 10 height 10
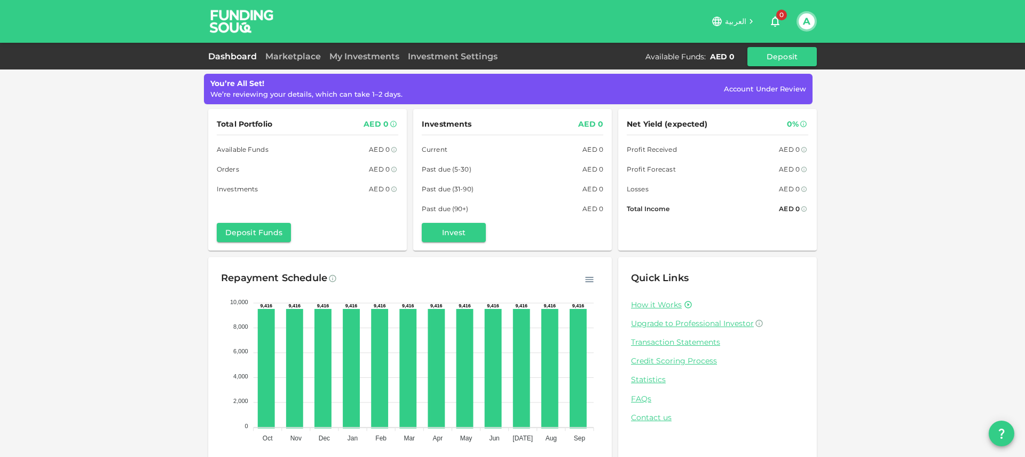
click at [913, 130] on div "You’re All Set! We’re reviewing your details, which can take 1–2 days. Account …" at bounding box center [512, 242] width 1025 height 484
click at [772, 22] on icon "button" at bounding box center [775, 21] width 13 height 13
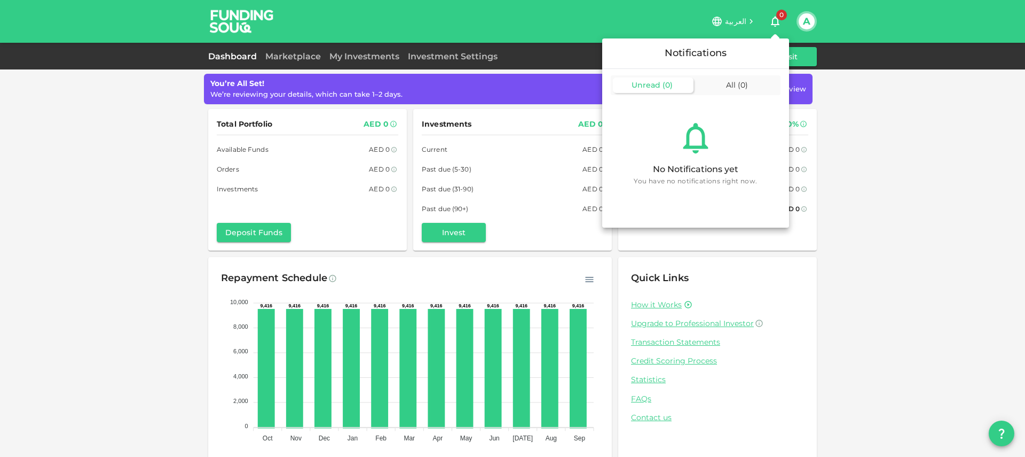
click at [774, 22] on div at bounding box center [512, 228] width 1025 height 457
